Goal: Navigation & Orientation: Find specific page/section

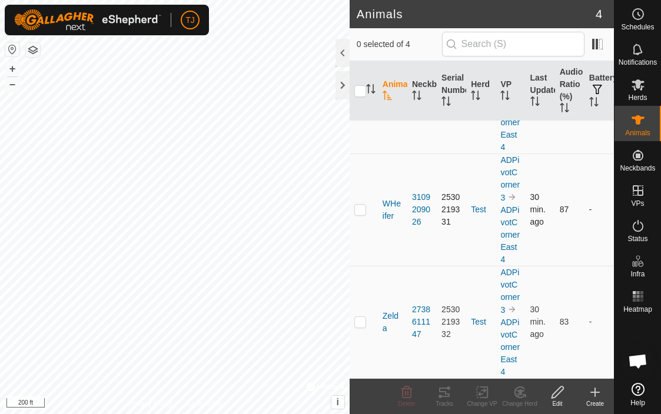
scroll to position [192, 0]
click at [642, 229] on icon at bounding box center [638, 226] width 14 height 14
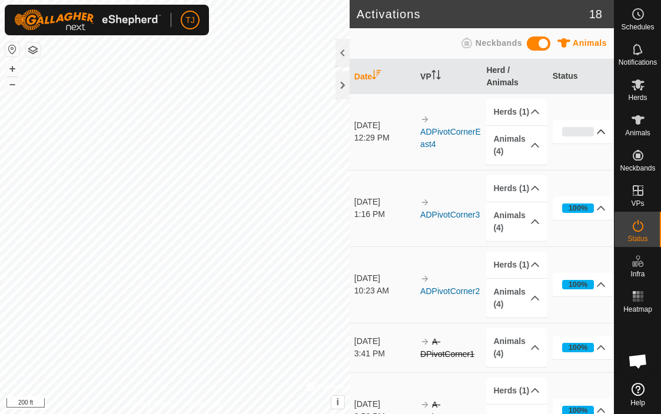
click at [602, 132] on p-accordion-header "0%" at bounding box center [582, 132] width 61 height 24
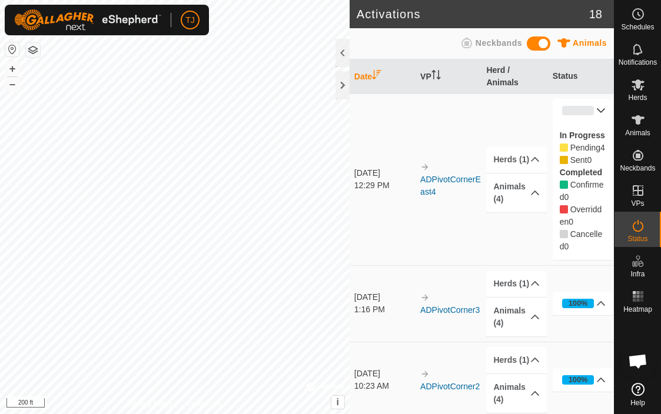
click at [602, 105] on p-accordion-header "0%" at bounding box center [582, 111] width 61 height 24
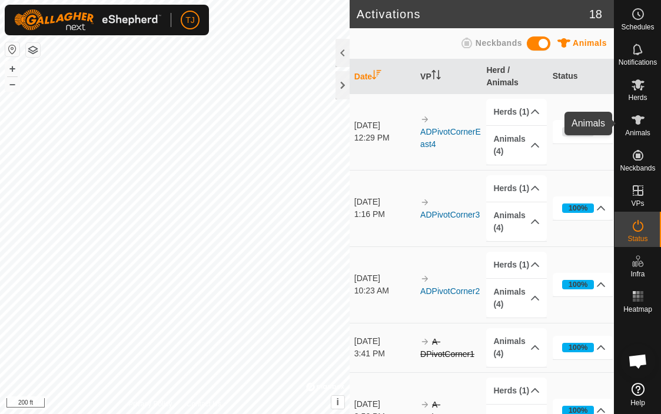
click at [641, 128] on es-animals-svg-icon at bounding box center [637, 120] width 21 height 19
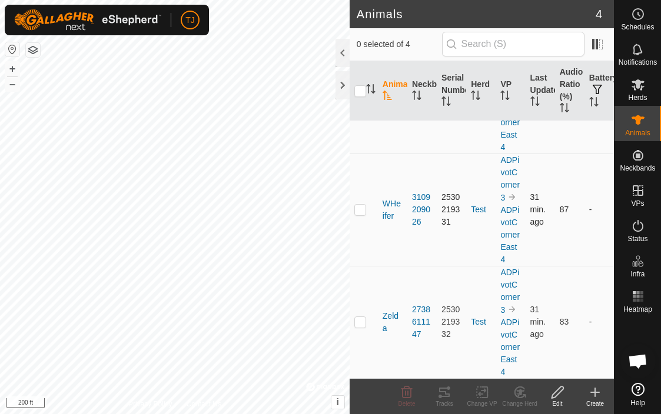
scroll to position [192, 0]
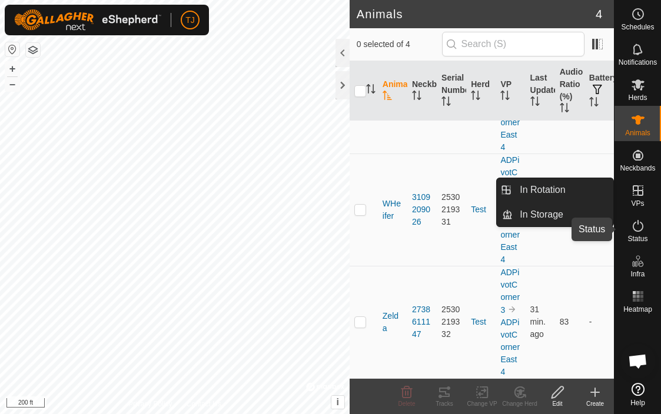
click at [637, 233] on es-activation-svg-icon at bounding box center [637, 225] width 21 height 19
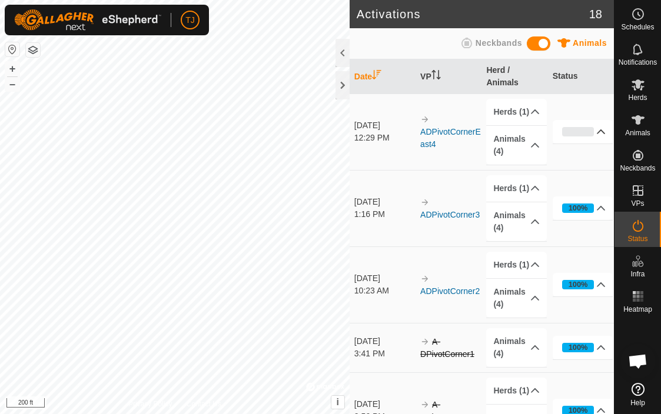
click at [604, 134] on p-accordion-header "0%" at bounding box center [582, 132] width 61 height 24
click at [603, 131] on p-accordion-header "0%" at bounding box center [582, 132] width 61 height 24
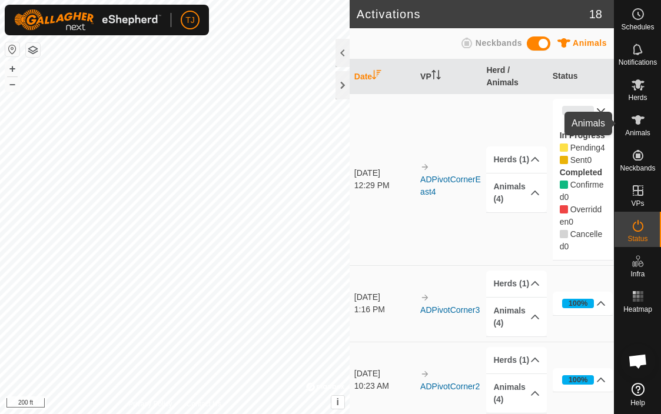
click at [641, 127] on es-animals-svg-icon at bounding box center [637, 120] width 21 height 19
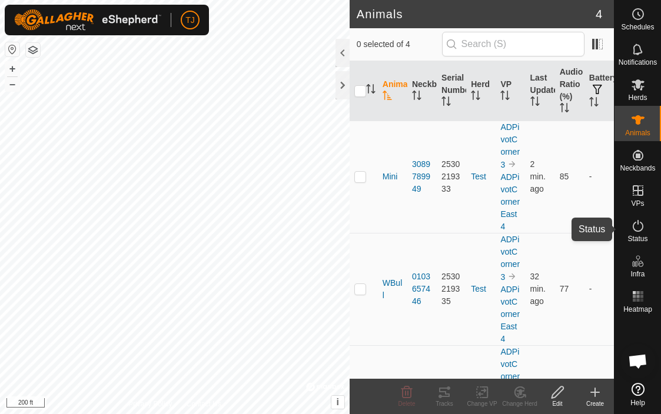
click at [642, 233] on es-activation-svg-icon at bounding box center [637, 225] width 21 height 19
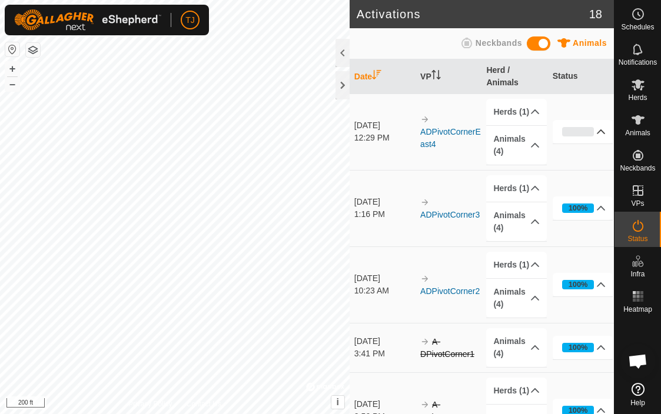
click at [601, 129] on p-accordion-header "0%" at bounding box center [582, 132] width 61 height 24
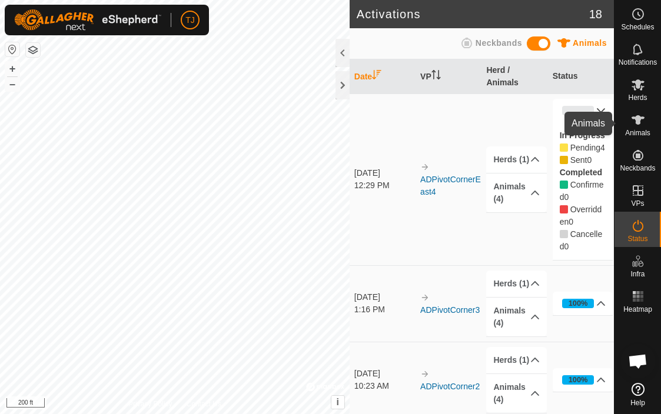
click at [637, 124] on icon at bounding box center [637, 119] width 13 height 9
